Goal: Obtain resource: Obtain resource

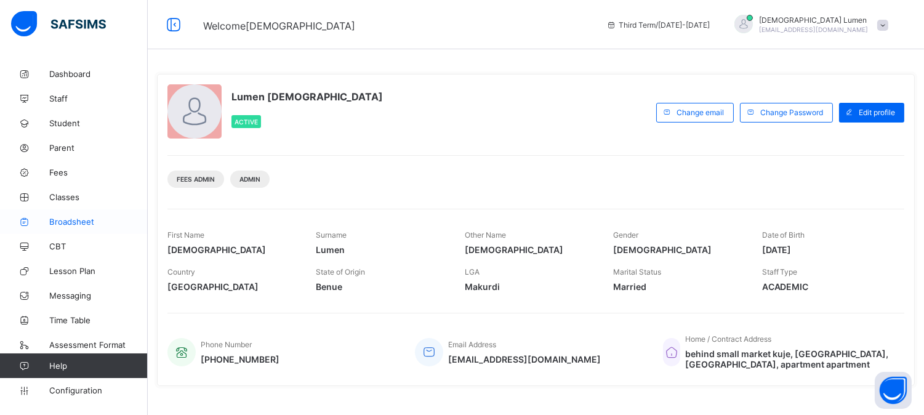
click at [84, 222] on span "Broadsheet" at bounding box center [98, 222] width 98 height 10
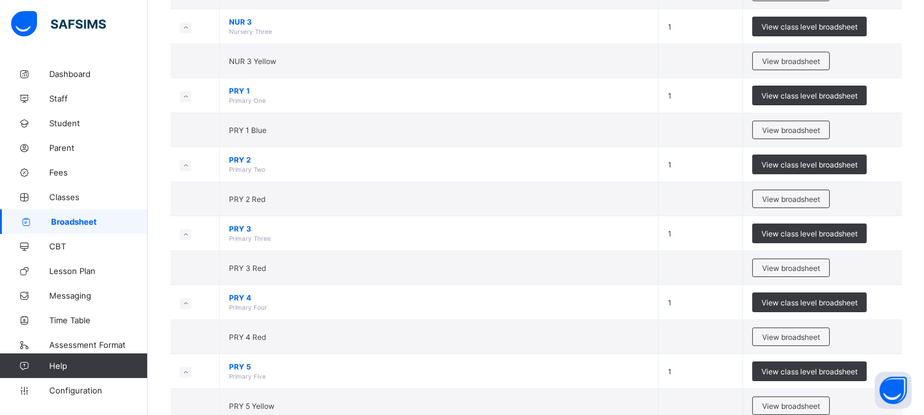
scroll to position [342, 0]
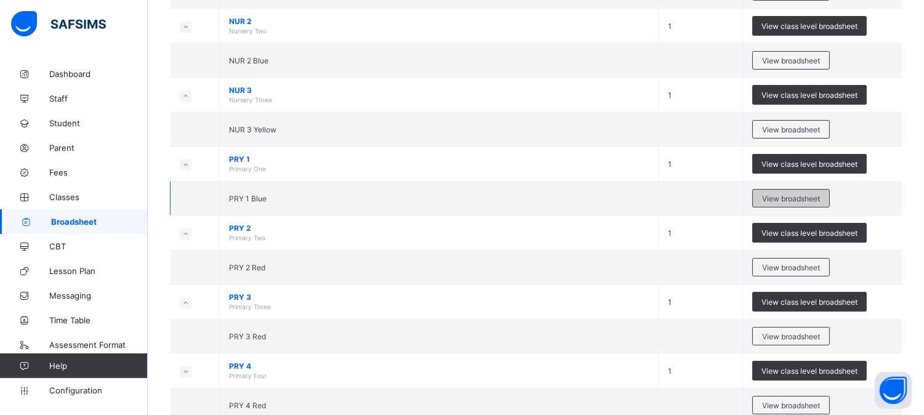
click at [784, 198] on span "View broadsheet" at bounding box center [791, 198] width 58 height 9
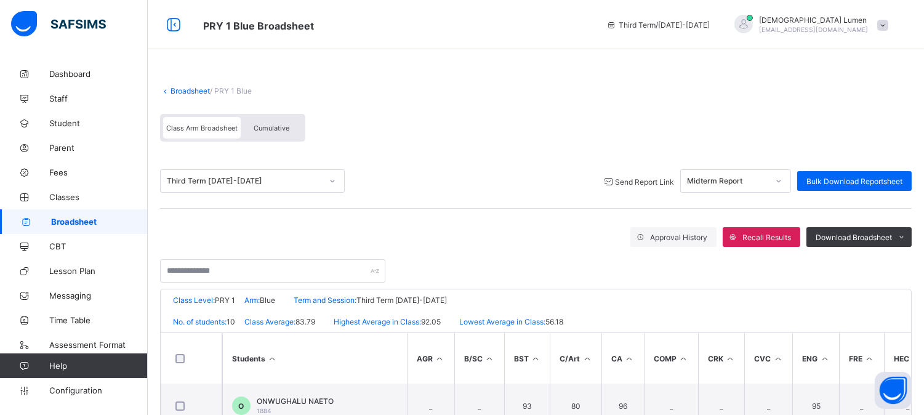
click at [629, 181] on span "Send Report Link" at bounding box center [644, 181] width 59 height 9
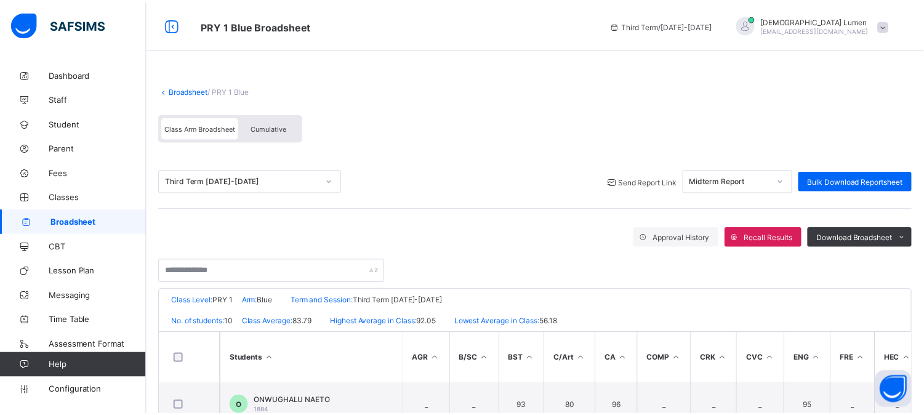
scroll to position [97, 0]
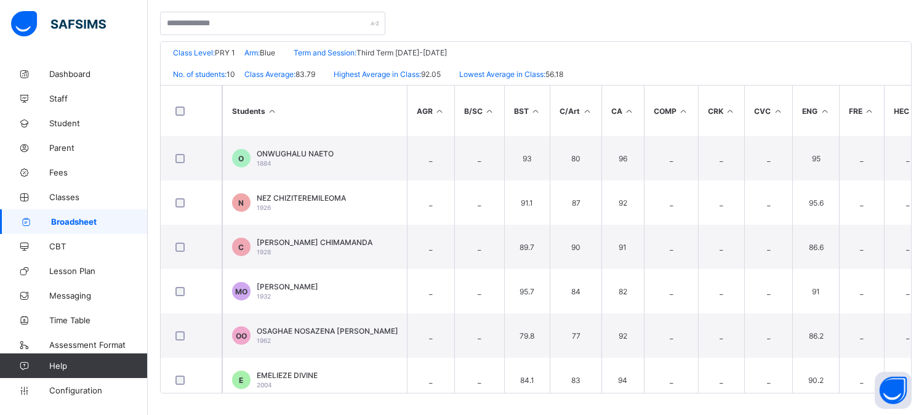
scroll to position [112, 0]
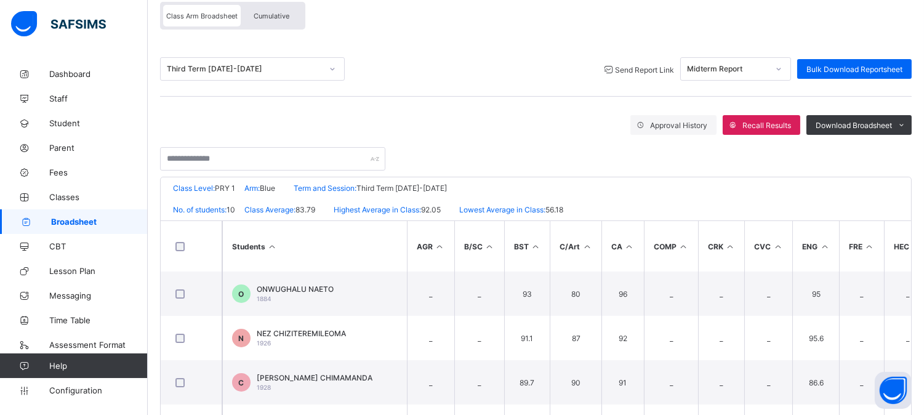
click at [84, 220] on span "Broadsheet" at bounding box center [99, 222] width 97 height 10
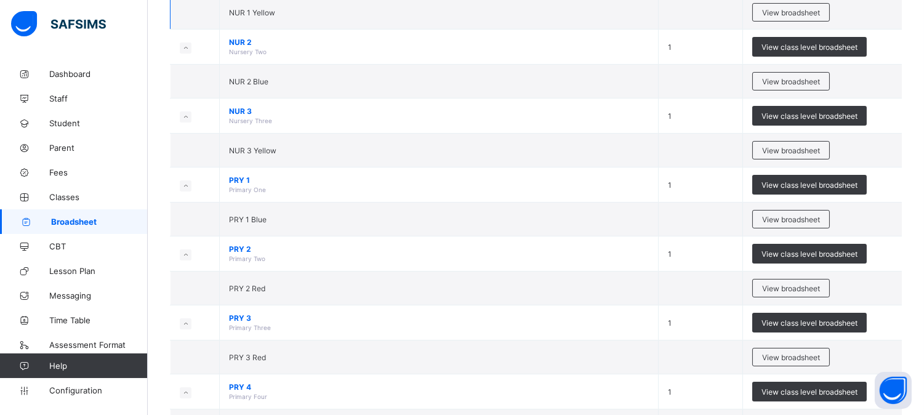
scroll to position [342, 0]
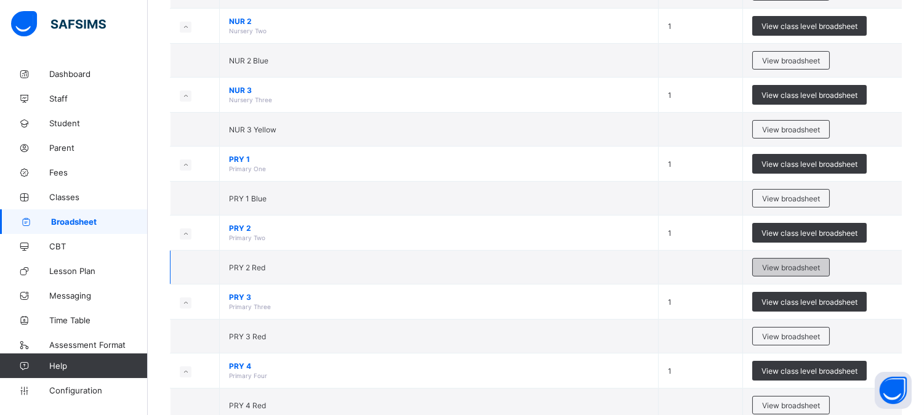
click at [791, 266] on span "View broadsheet" at bounding box center [791, 267] width 58 height 9
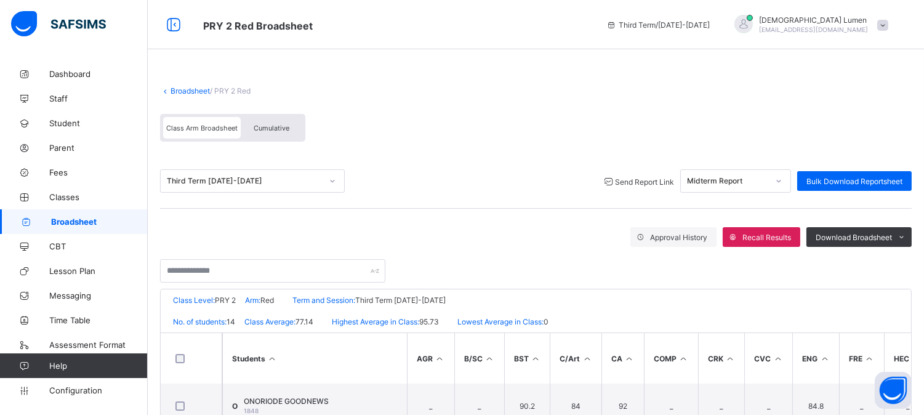
click at [636, 175] on div "Send Report Link" at bounding box center [638, 181] width 72 height 12
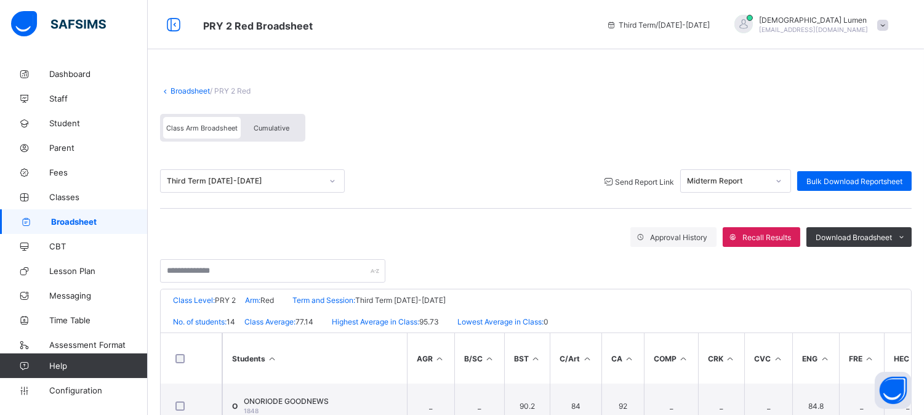
click at [76, 220] on span "Broadsheet" at bounding box center [99, 222] width 97 height 10
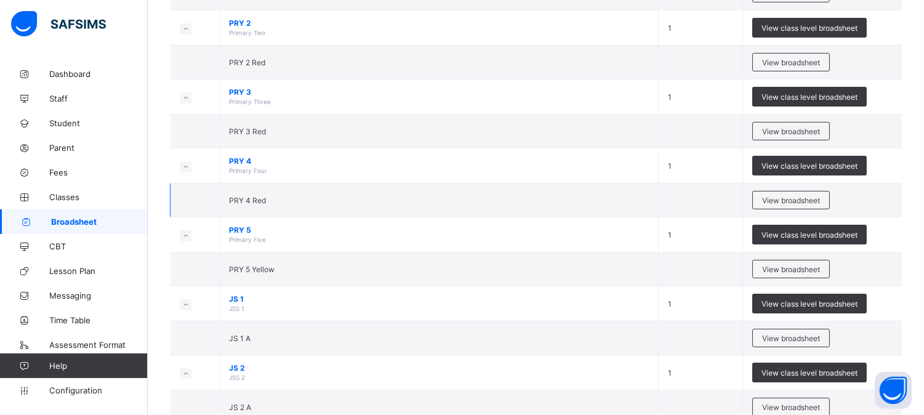
scroll to position [478, 0]
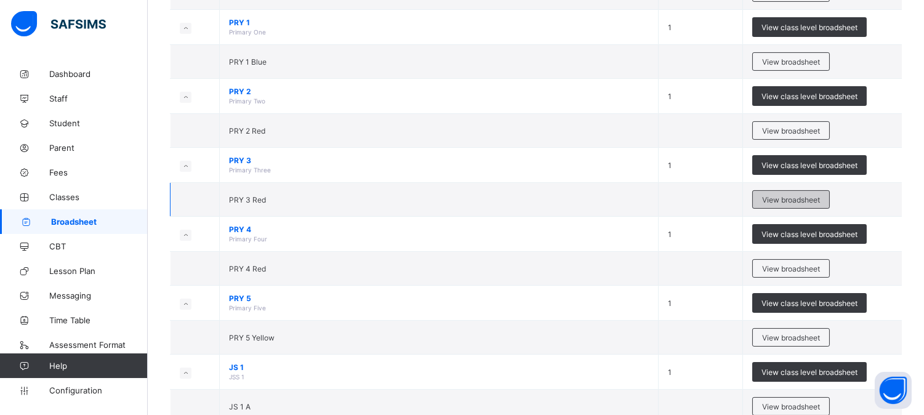
click at [790, 199] on span "View broadsheet" at bounding box center [791, 199] width 58 height 9
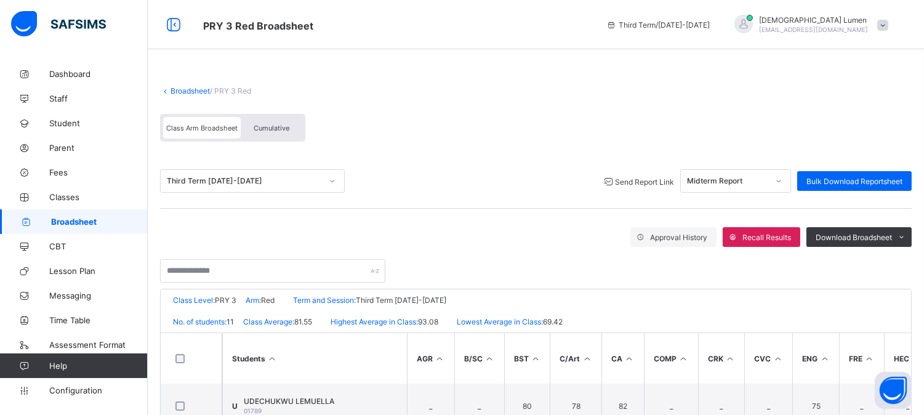
click at [635, 183] on span "Send Report Link" at bounding box center [644, 181] width 59 height 9
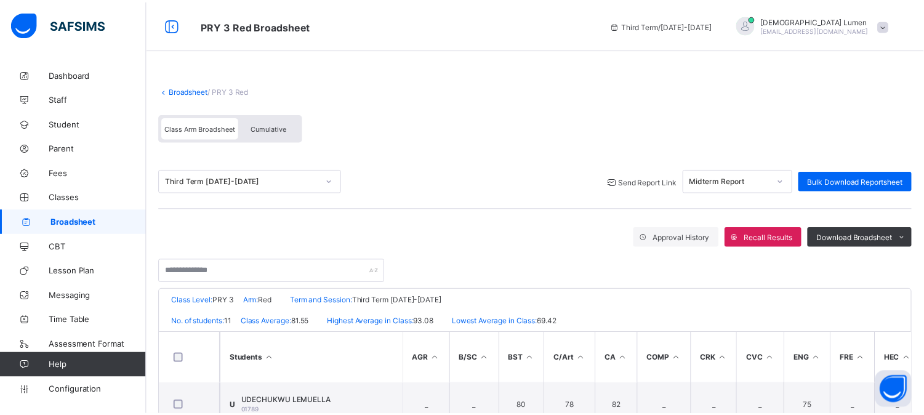
scroll to position [97, 0]
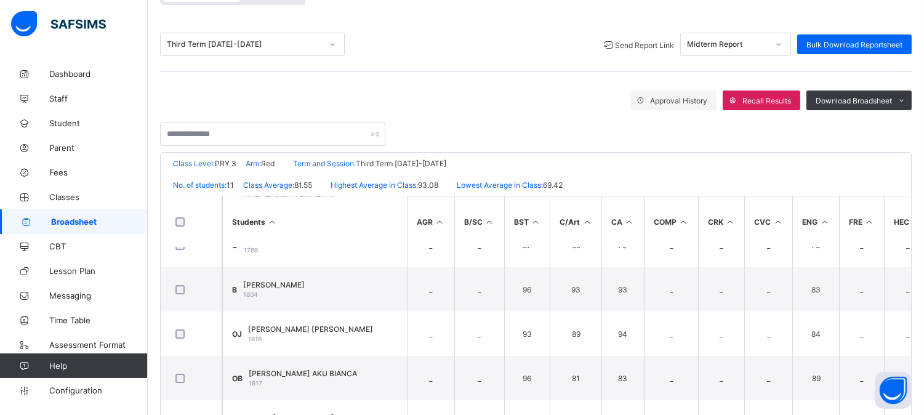
scroll to position [0, 0]
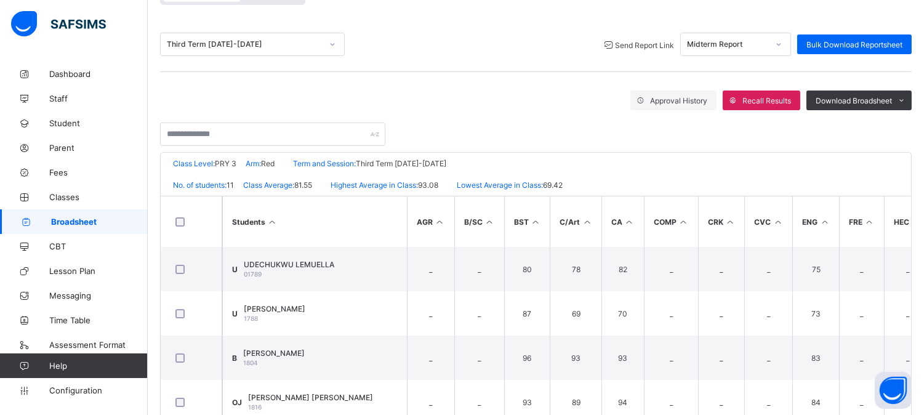
click at [66, 218] on span "Broadsheet" at bounding box center [99, 222] width 97 height 10
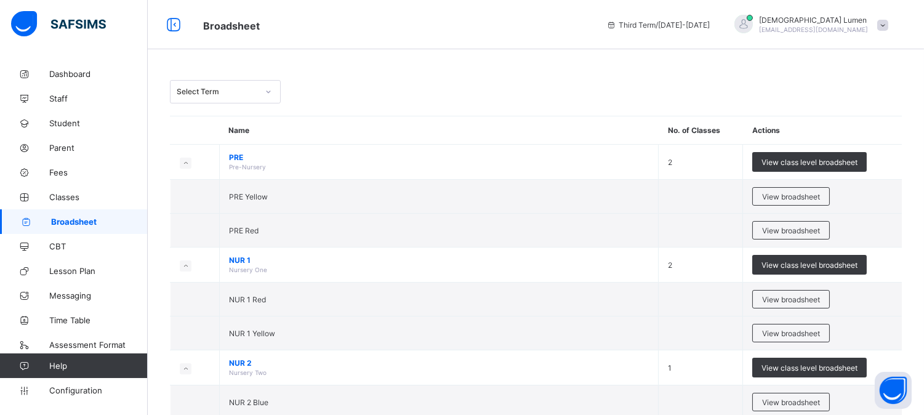
scroll to position [410, 0]
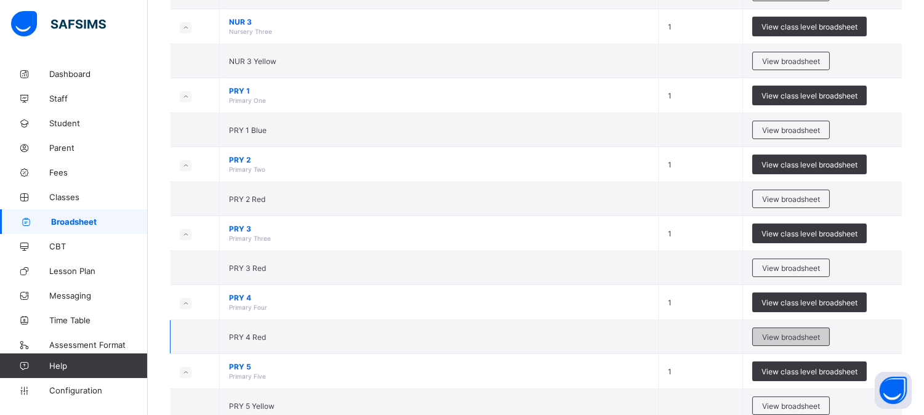
click at [794, 336] on span "View broadsheet" at bounding box center [791, 336] width 58 height 9
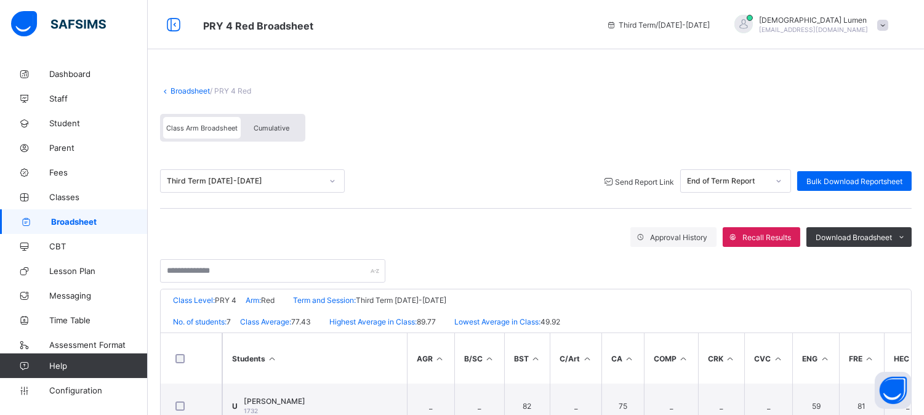
click at [623, 182] on span "Send Report Link" at bounding box center [644, 181] width 59 height 9
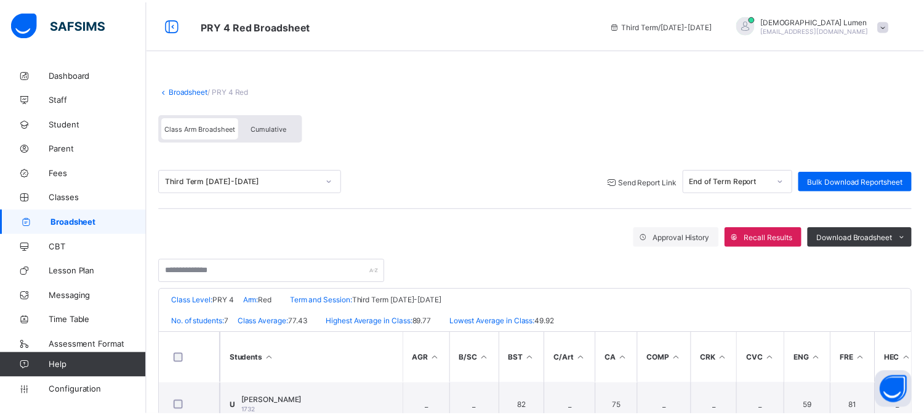
scroll to position [54, 0]
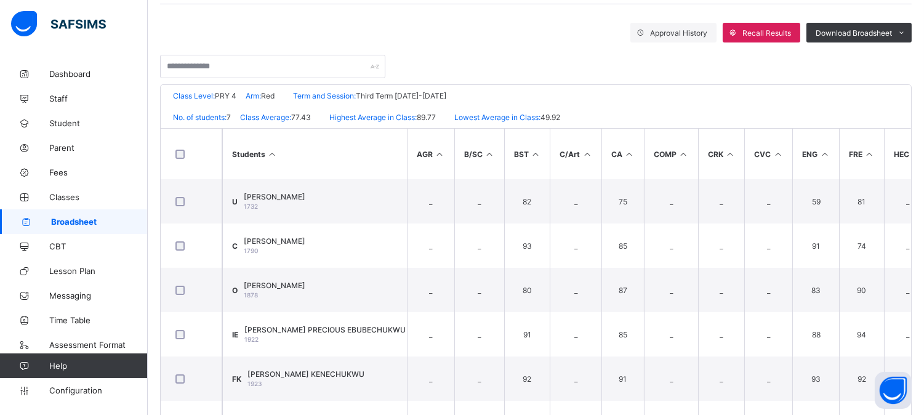
scroll to position [137, 0]
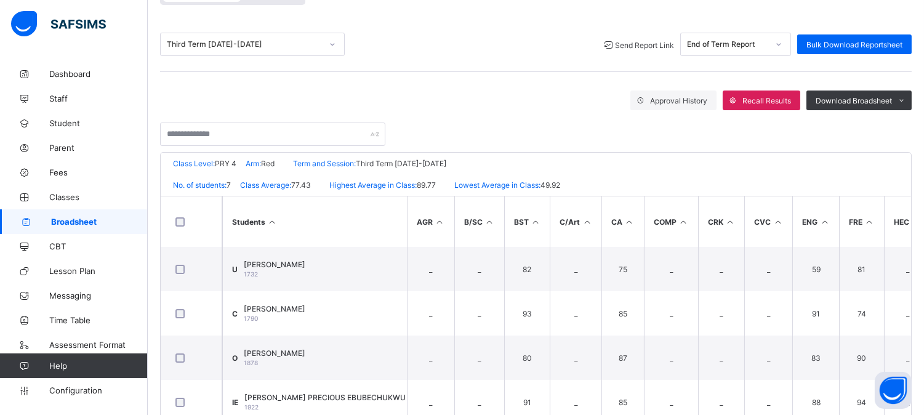
click at [74, 225] on span "Broadsheet" at bounding box center [99, 222] width 97 height 10
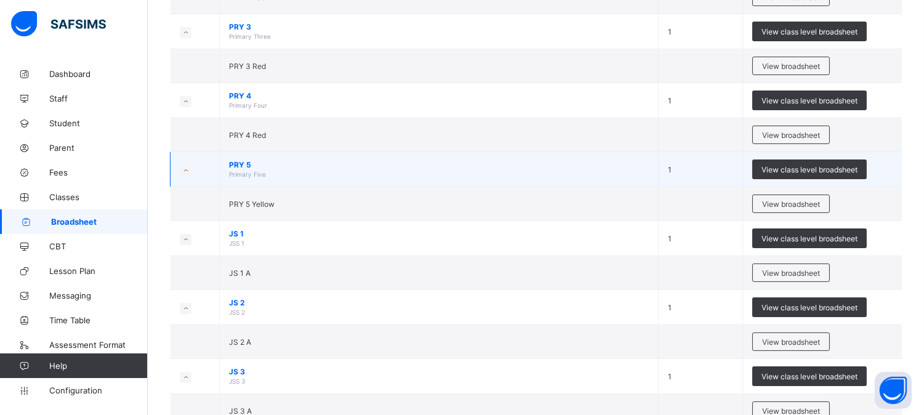
scroll to position [616, 0]
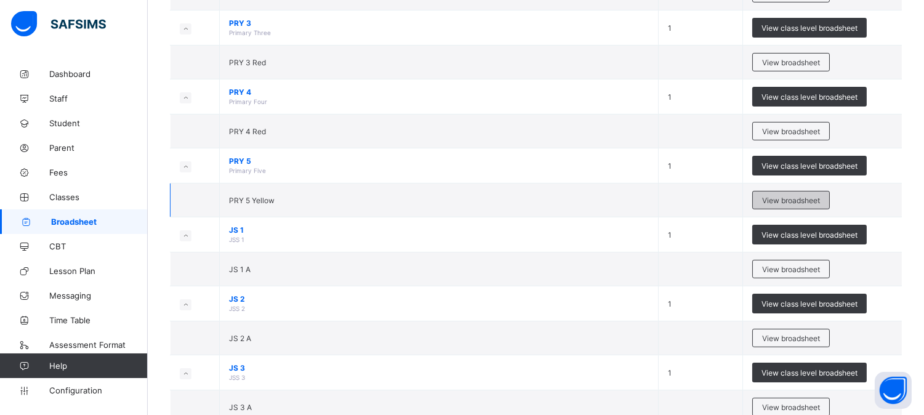
click at [785, 204] on span "View broadsheet" at bounding box center [791, 200] width 58 height 9
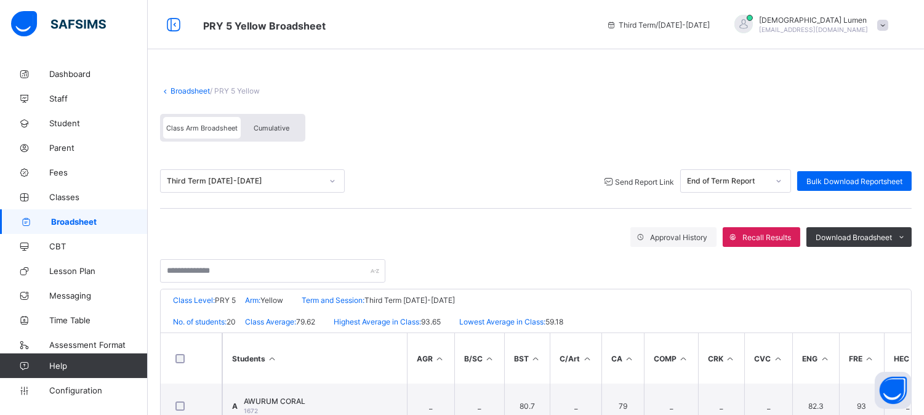
click at [629, 180] on span "Send Report Link" at bounding box center [644, 181] width 59 height 9
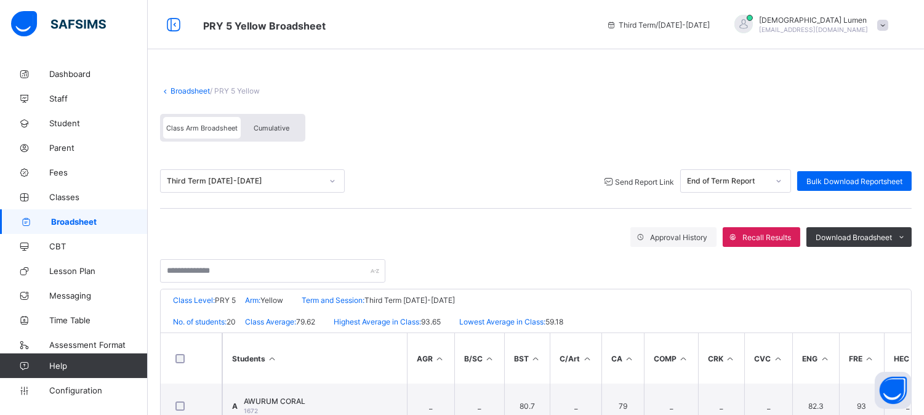
click at [58, 219] on span "Broadsheet" at bounding box center [99, 222] width 97 height 10
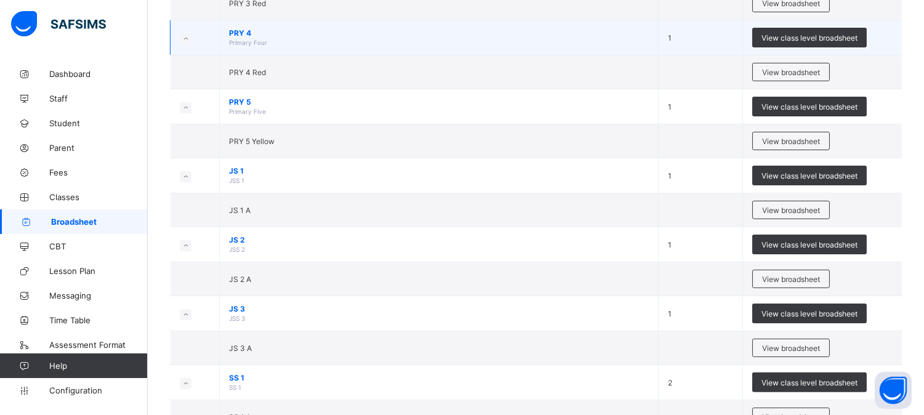
scroll to position [684, 0]
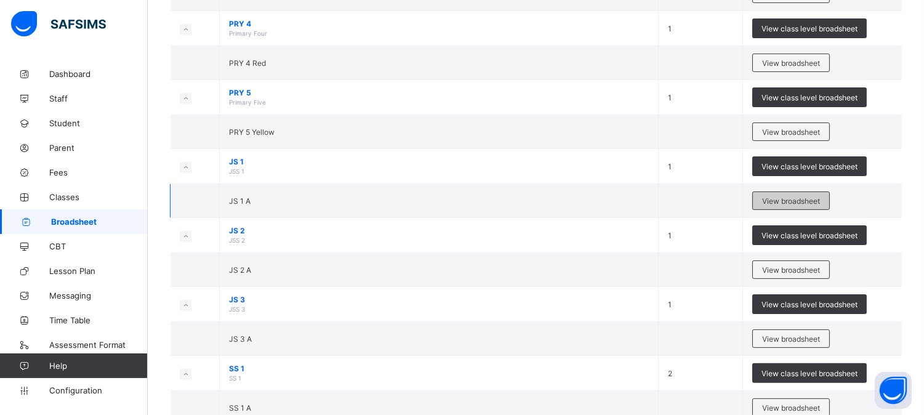
click at [795, 199] on span "View broadsheet" at bounding box center [791, 200] width 58 height 9
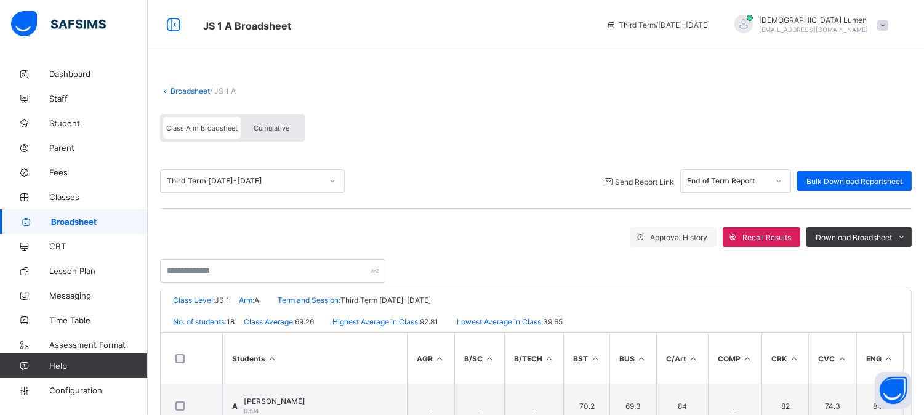
click at [630, 179] on span "Send Report Link" at bounding box center [644, 181] width 59 height 9
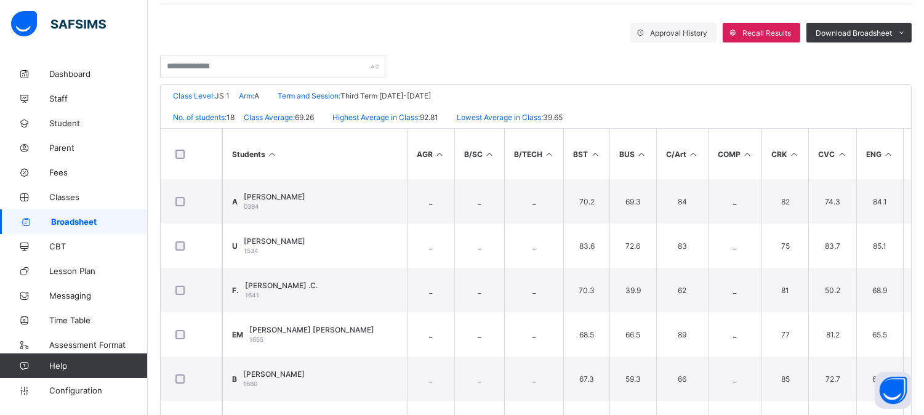
scroll to position [205, 0]
click at [88, 219] on span "Broadsheet" at bounding box center [99, 222] width 97 height 10
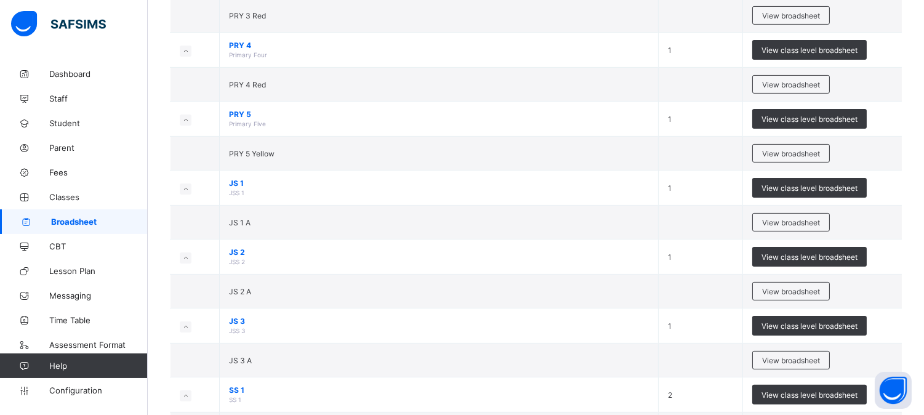
scroll to position [684, 0]
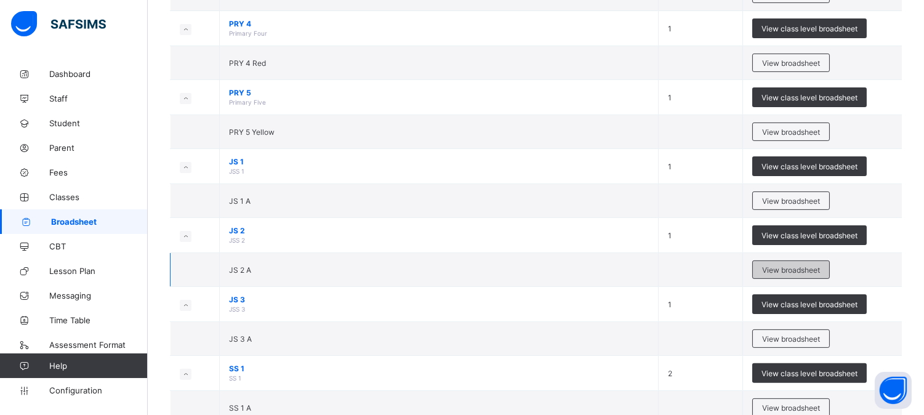
click at [813, 269] on span "View broadsheet" at bounding box center [791, 269] width 58 height 9
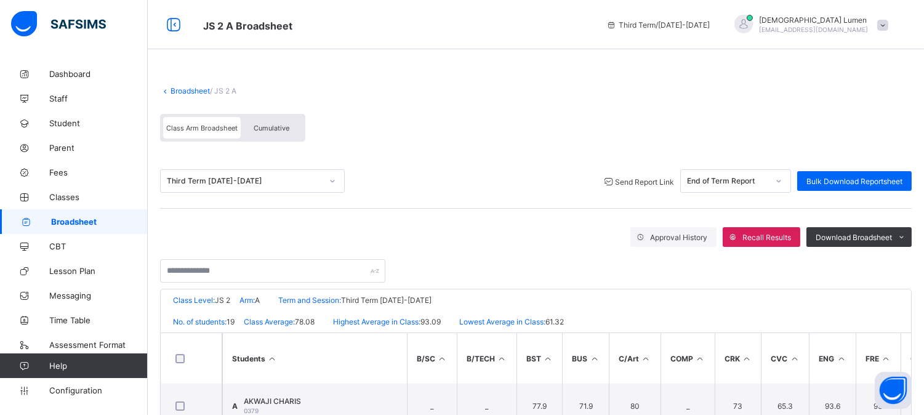
click at [638, 183] on span "Send Report Link" at bounding box center [644, 181] width 59 height 9
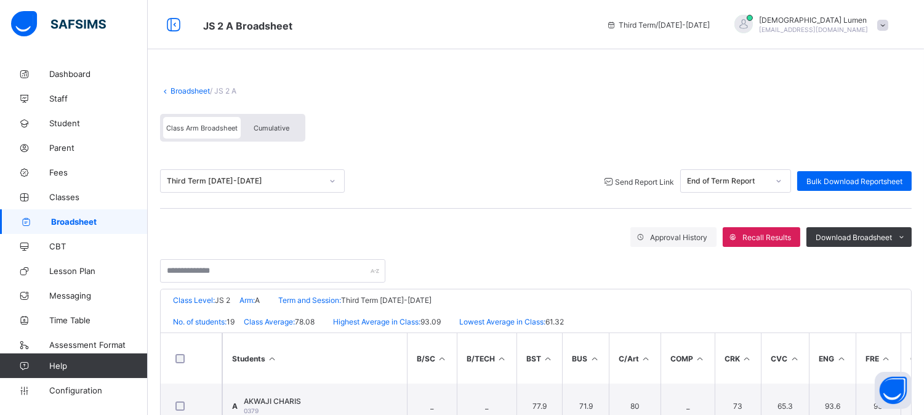
click at [58, 222] on span "Broadsheet" at bounding box center [99, 222] width 97 height 10
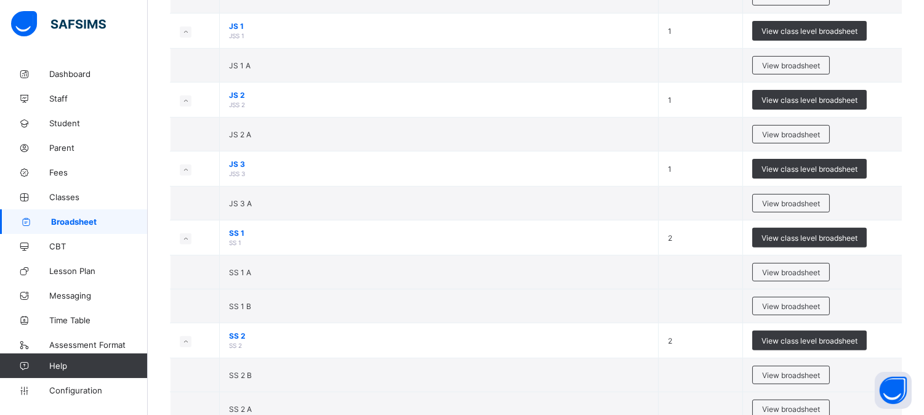
scroll to position [820, 0]
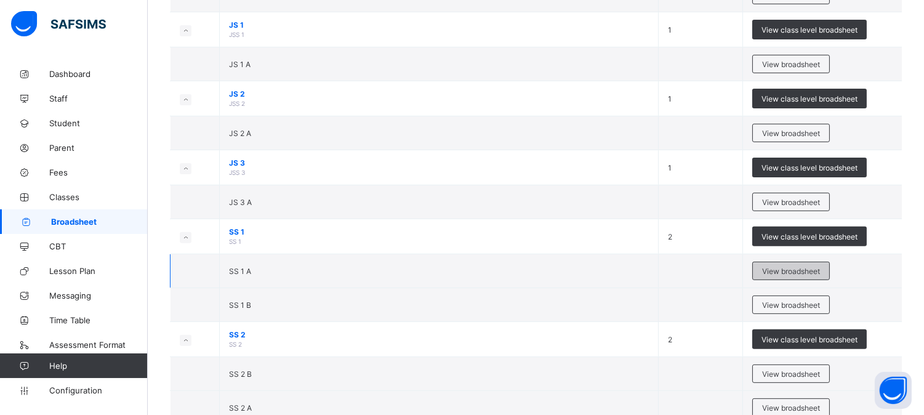
click at [787, 272] on span "View broadsheet" at bounding box center [791, 271] width 58 height 9
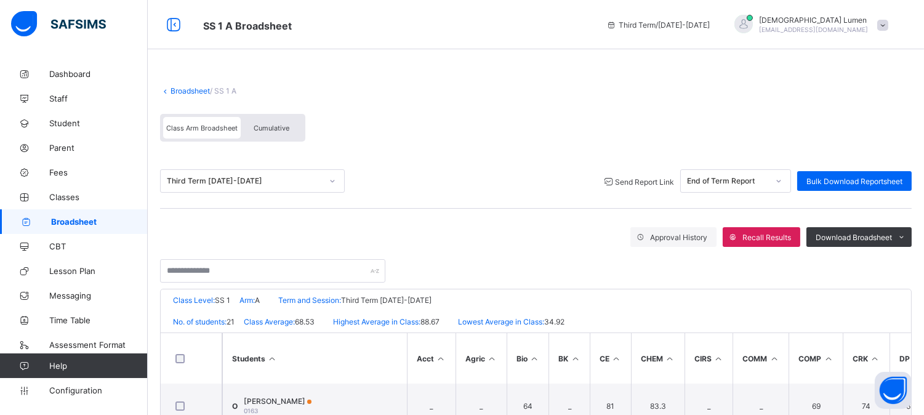
click at [630, 177] on span "Send Report Link" at bounding box center [644, 181] width 59 height 9
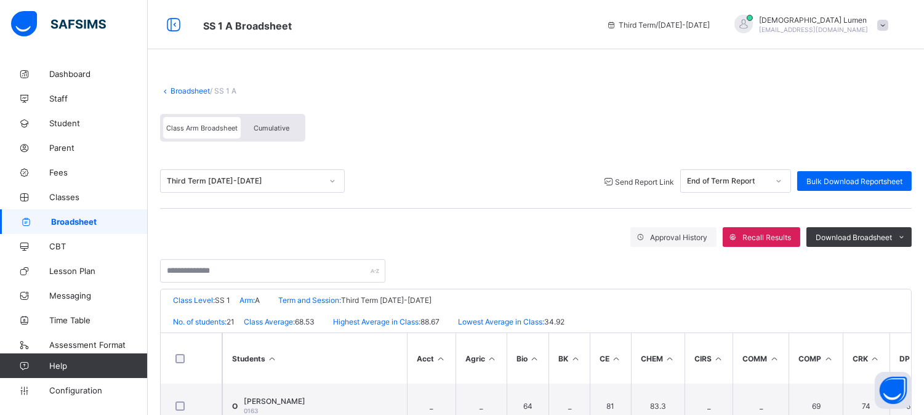
scroll to position [249, 0]
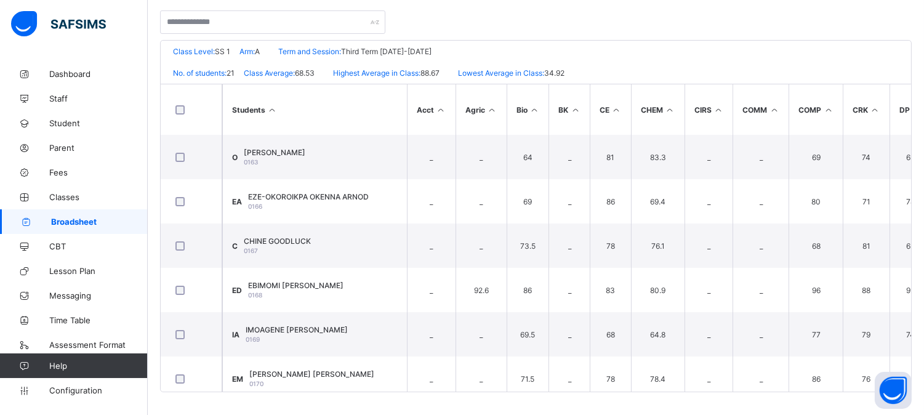
click at [82, 220] on span "Broadsheet" at bounding box center [99, 222] width 97 height 10
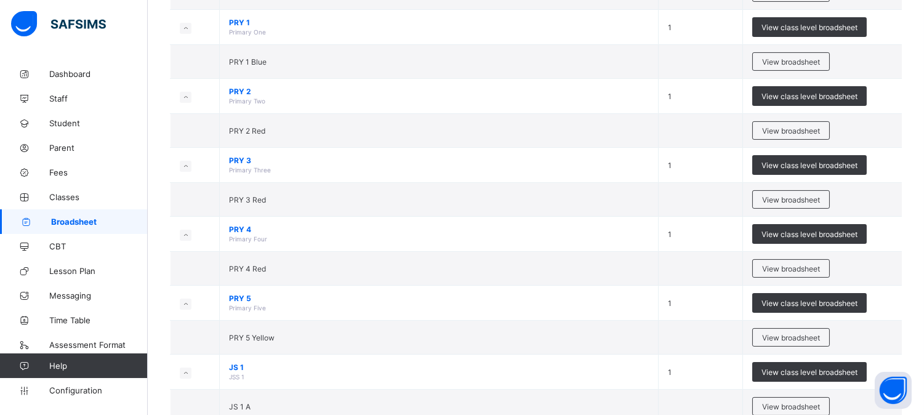
scroll to position [965, 0]
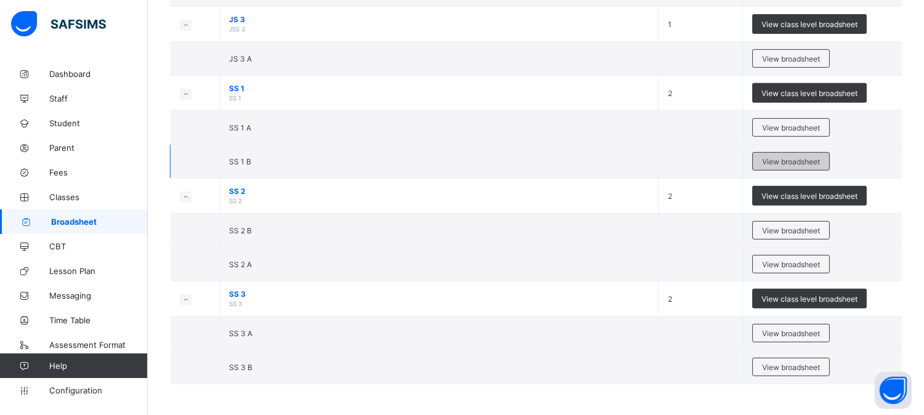
click at [798, 161] on span "View broadsheet" at bounding box center [791, 161] width 58 height 9
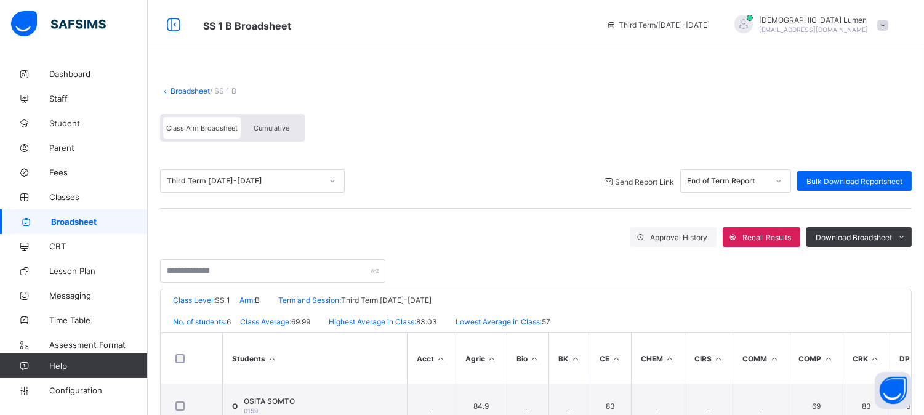
click at [643, 182] on span "Send Report Link" at bounding box center [644, 181] width 59 height 9
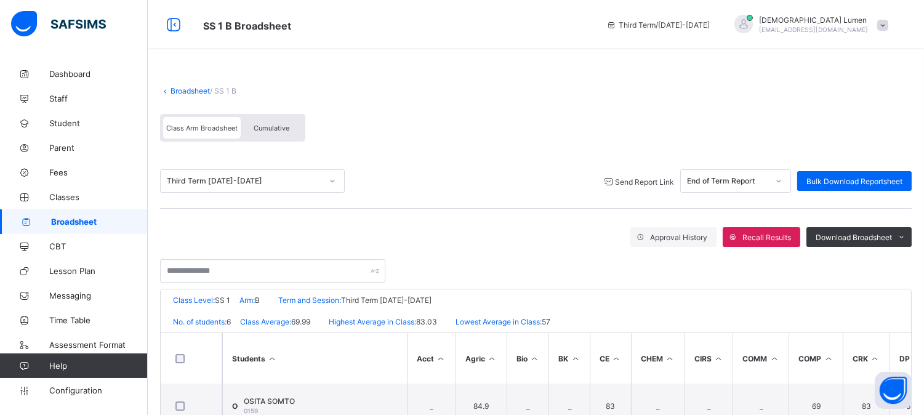
drag, startPoint x: 405, startPoint y: 230, endPoint x: 362, endPoint y: 92, distance: 144.5
click at [362, 92] on div "Broadsheet / SS 1 B" at bounding box center [536, 90] width 752 height 9
click at [94, 220] on span "Broadsheet" at bounding box center [99, 222] width 97 height 10
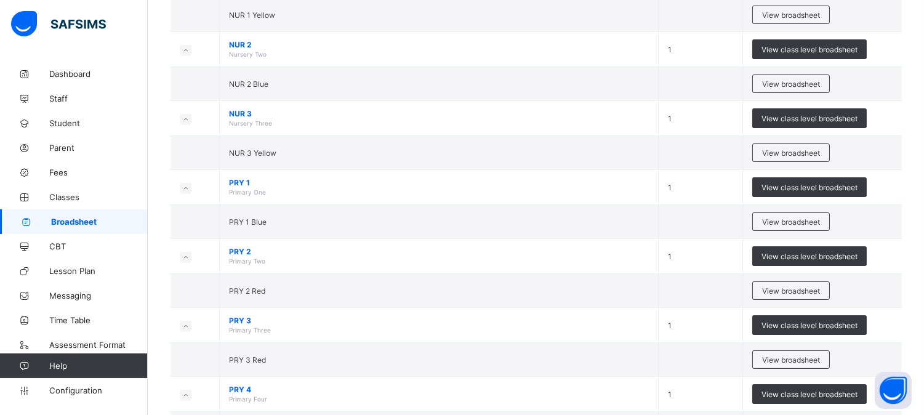
scroll to position [965, 0]
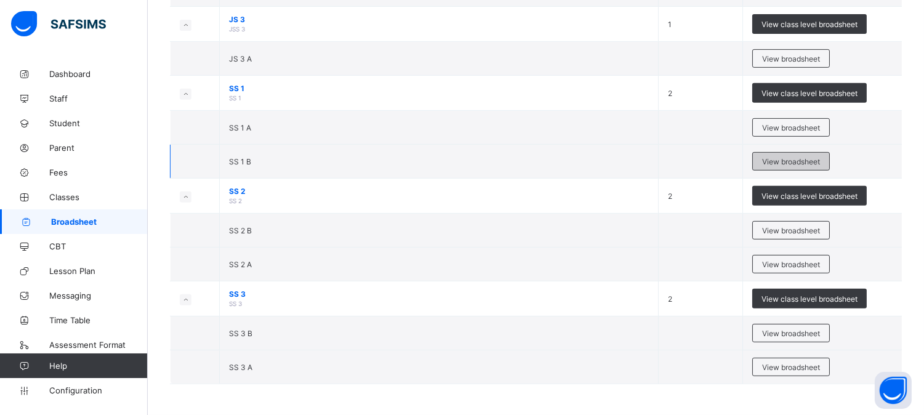
click at [798, 160] on span "View broadsheet" at bounding box center [791, 161] width 58 height 9
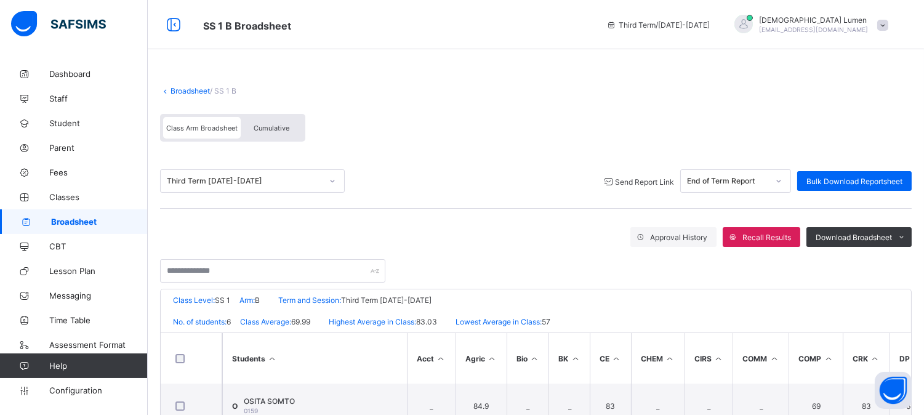
click at [629, 181] on span "Send Report Link" at bounding box center [644, 181] width 59 height 9
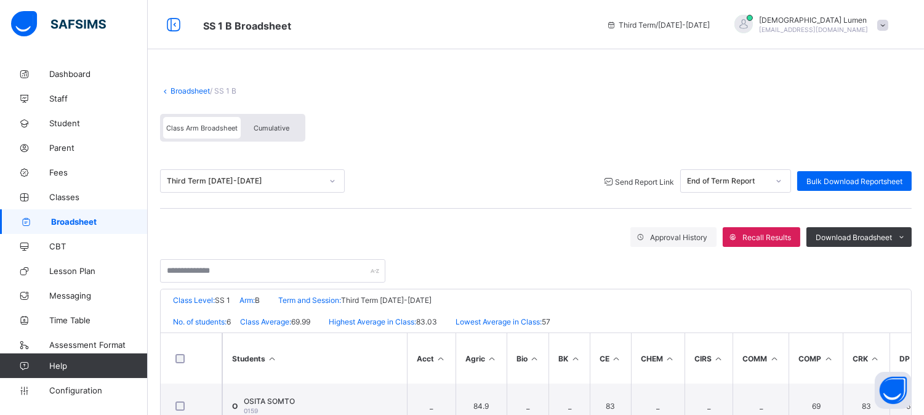
scroll to position [249, 0]
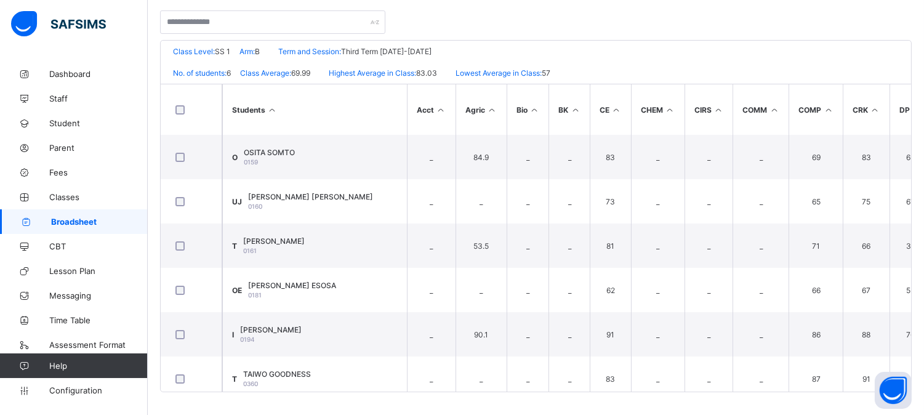
click at [94, 220] on span "Broadsheet" at bounding box center [99, 222] width 97 height 10
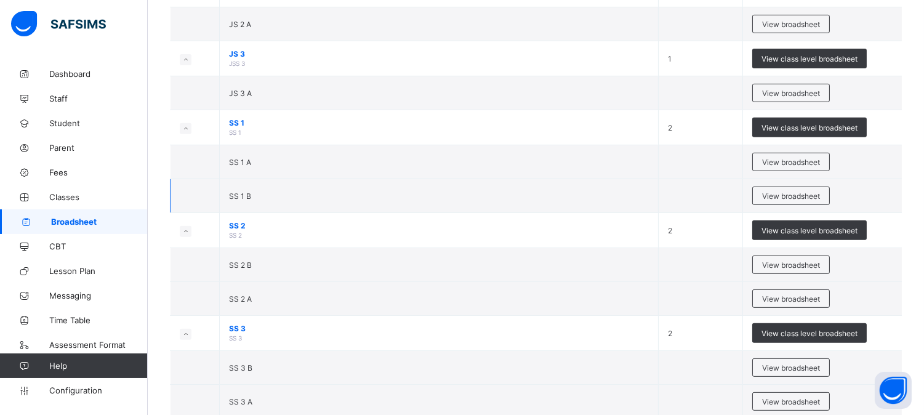
scroll to position [965, 0]
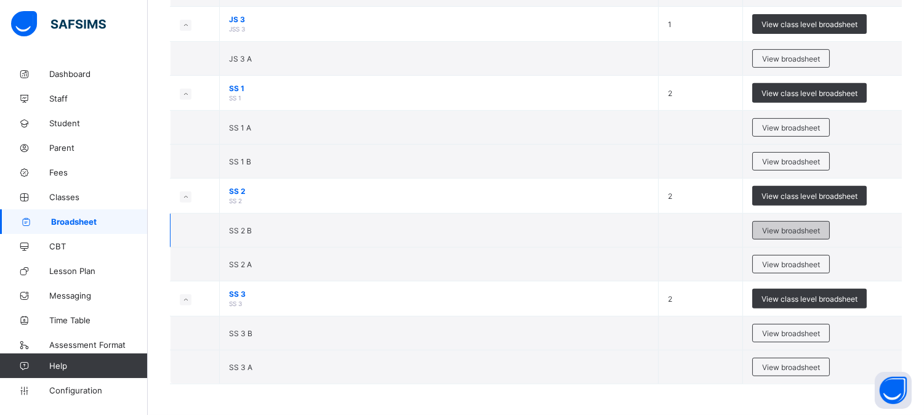
click at [792, 231] on span "View broadsheet" at bounding box center [791, 230] width 58 height 9
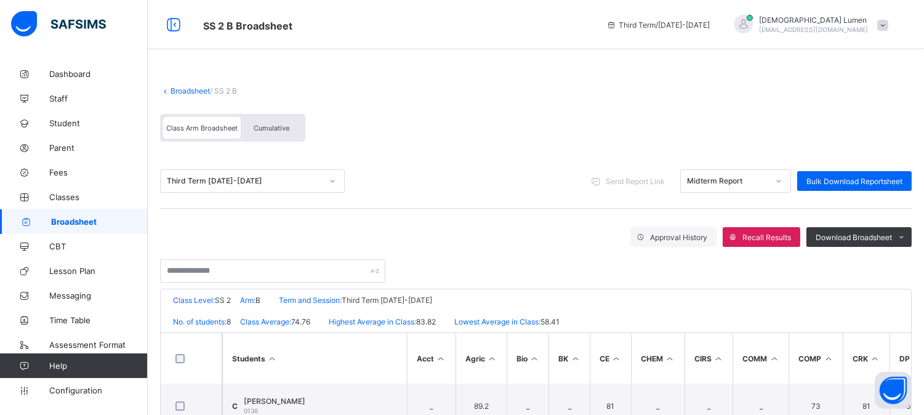
click at [782, 180] on icon at bounding box center [778, 181] width 7 height 12
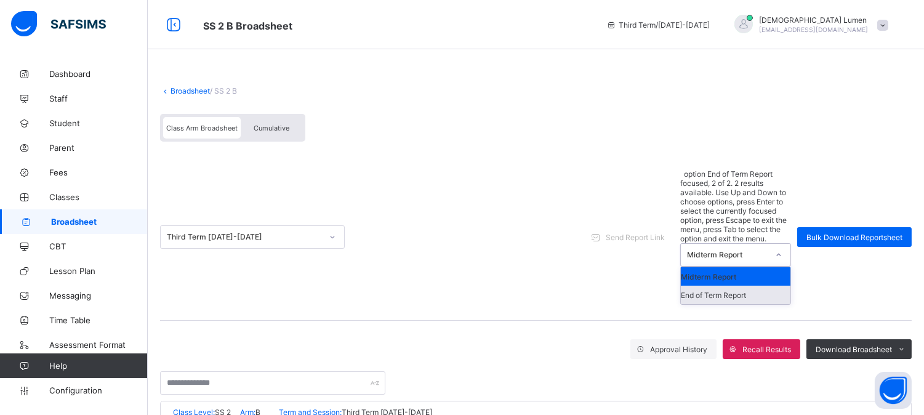
click at [739, 286] on div "End of Term Report" at bounding box center [736, 295] width 110 height 18
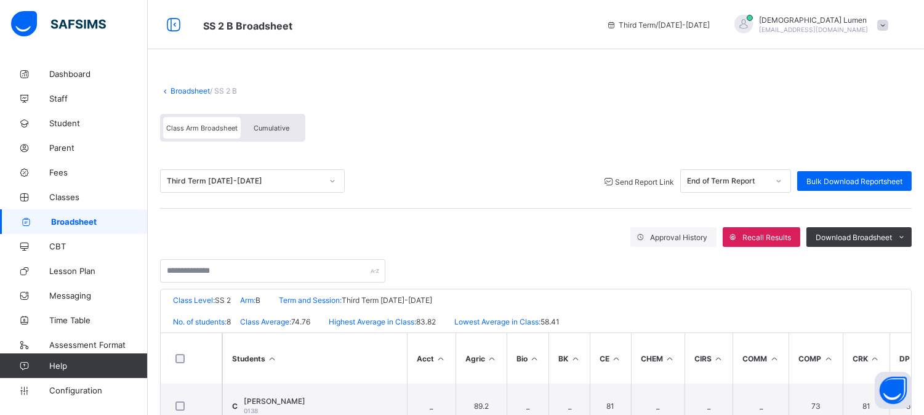
click at [639, 181] on span "Send Report Link" at bounding box center [644, 181] width 59 height 9
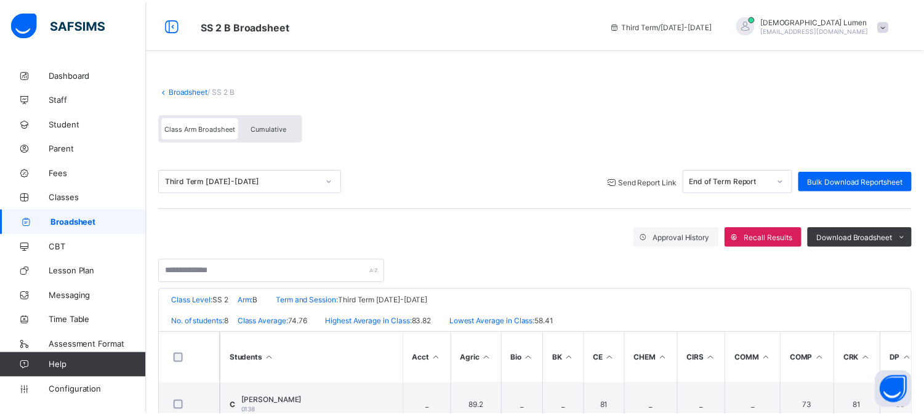
scroll to position [54, 0]
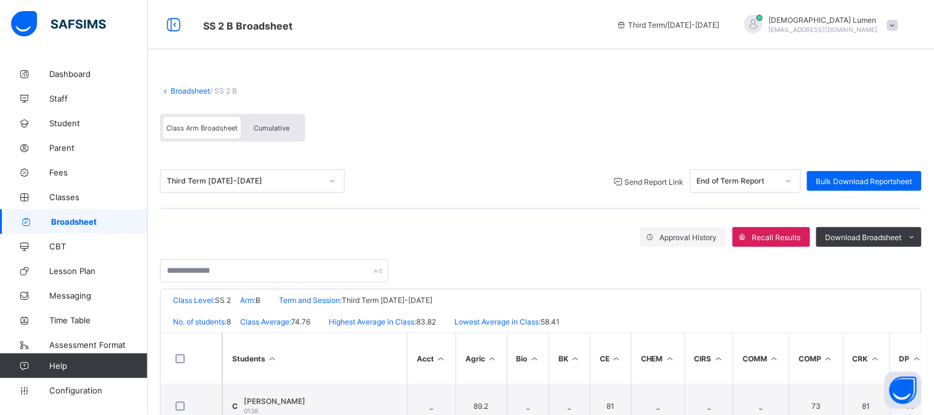
click at [77, 219] on span "Broadsheet" at bounding box center [99, 222] width 97 height 10
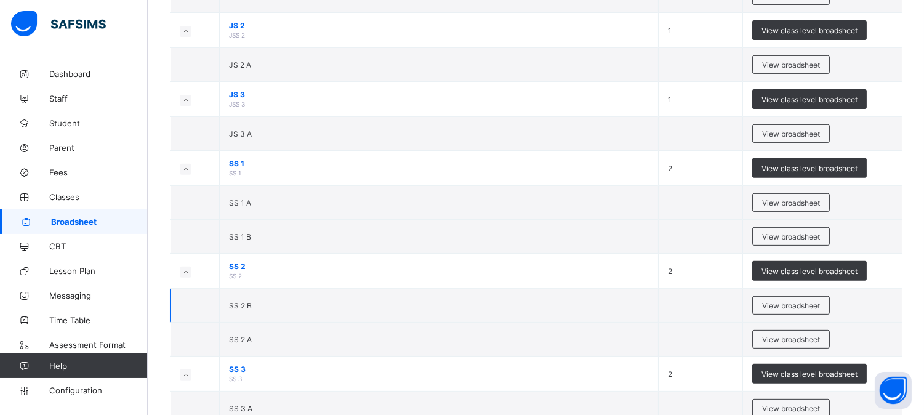
scroll to position [965, 0]
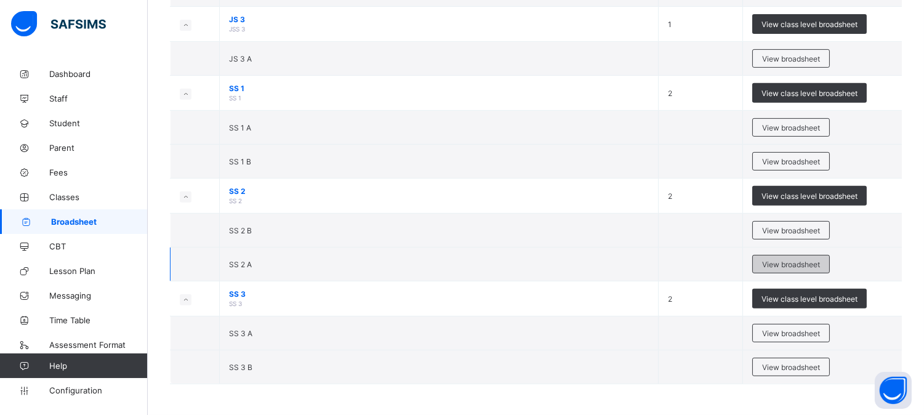
click at [780, 266] on span "View broadsheet" at bounding box center [791, 264] width 58 height 9
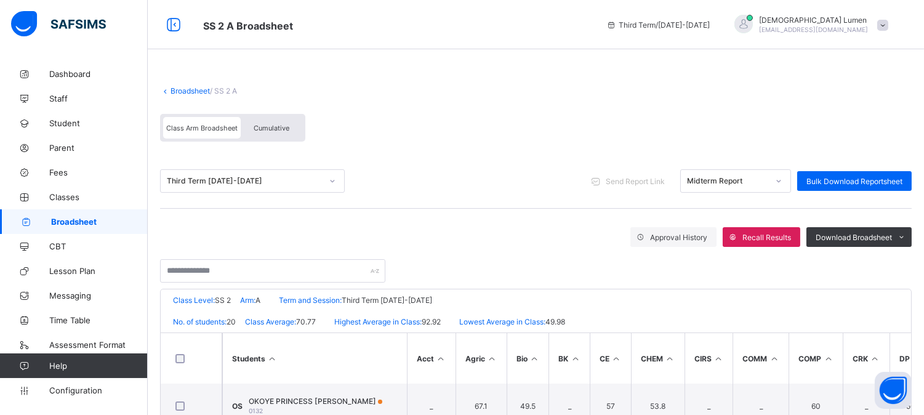
click at [782, 182] on icon at bounding box center [778, 181] width 7 height 12
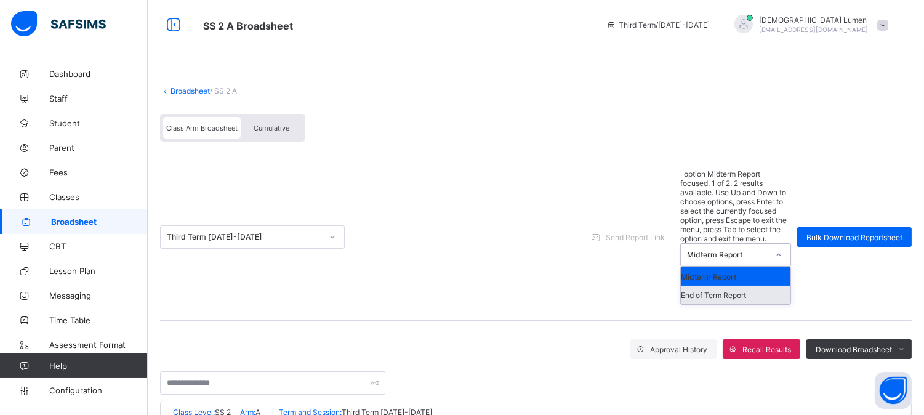
click at [737, 286] on div "End of Term Report" at bounding box center [736, 295] width 110 height 18
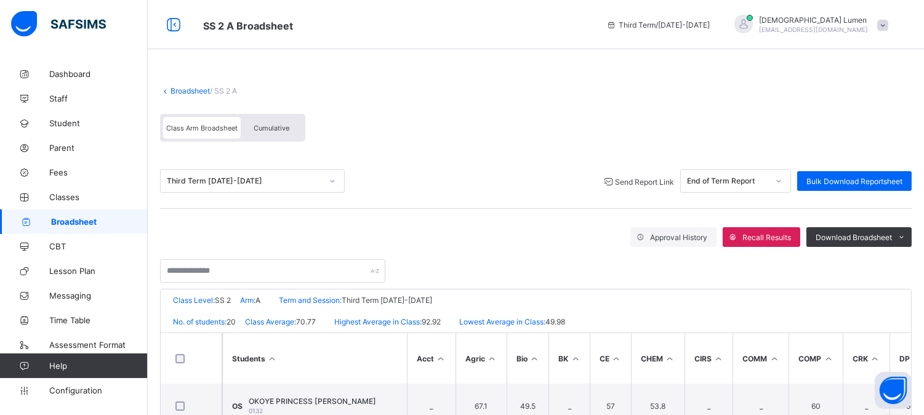
click at [643, 180] on span "Send Report Link" at bounding box center [644, 181] width 59 height 9
